Goal: Check status: Check status

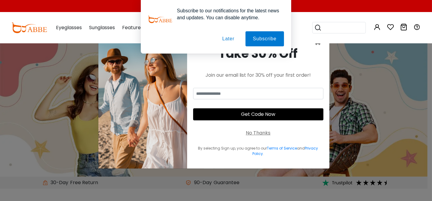
type input "**********"
click at [231, 39] on button "Later" at bounding box center [228, 38] width 27 height 15
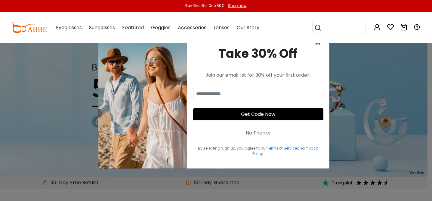
click at [263, 135] on div "No Thanks" at bounding box center [257, 132] width 25 height 7
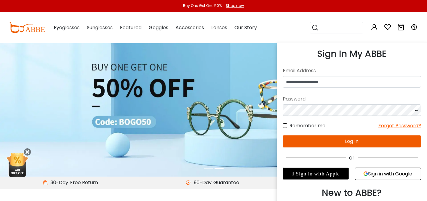
click at [373, 28] on icon at bounding box center [374, 26] width 7 height 7
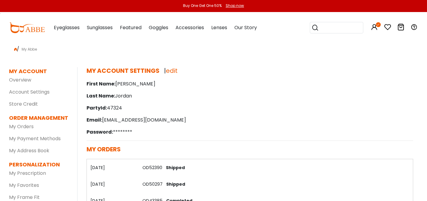
click at [152, 166] on link "OD52390" at bounding box center [152, 167] width 20 height 6
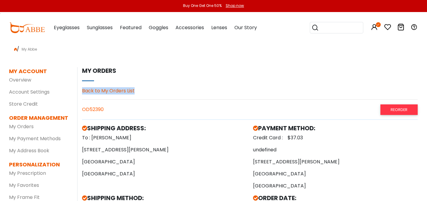
drag, startPoint x: 240, startPoint y: 70, endPoint x: 229, endPoint y: 103, distance: 35.5
